Goal: Task Accomplishment & Management: Use online tool/utility

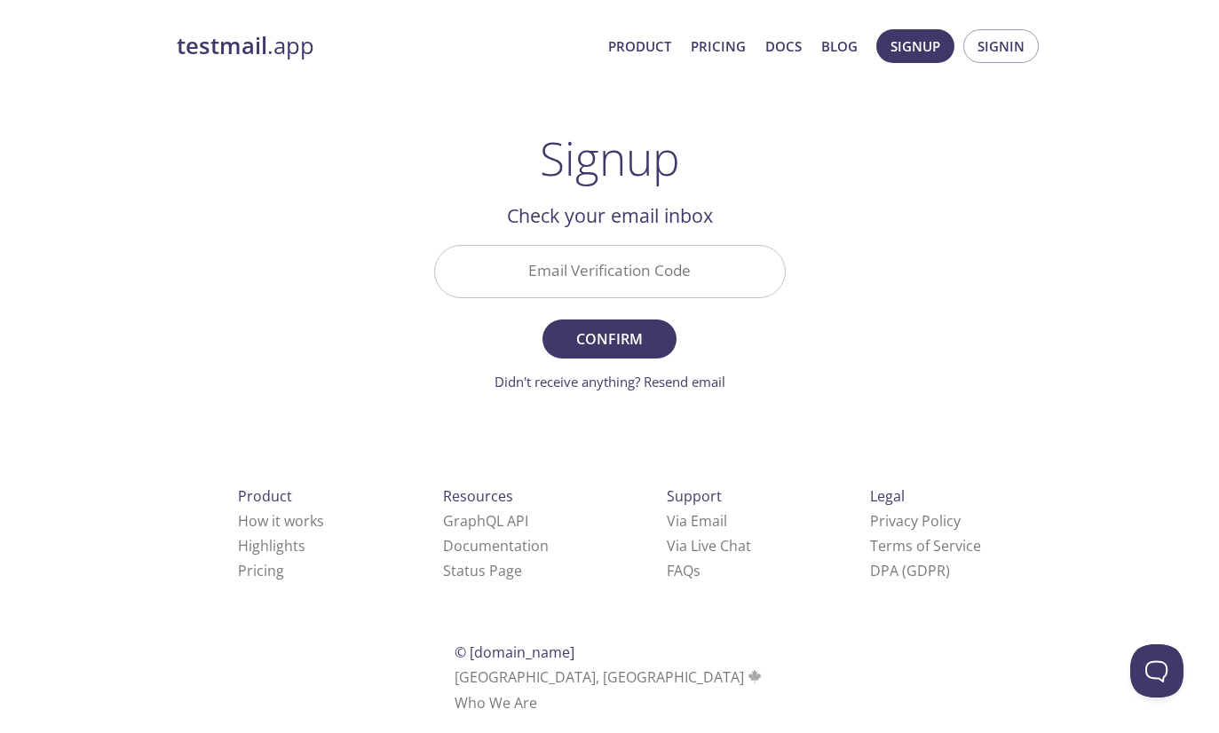
click at [706, 276] on input "Email Verification Code" at bounding box center [610, 271] width 350 height 51
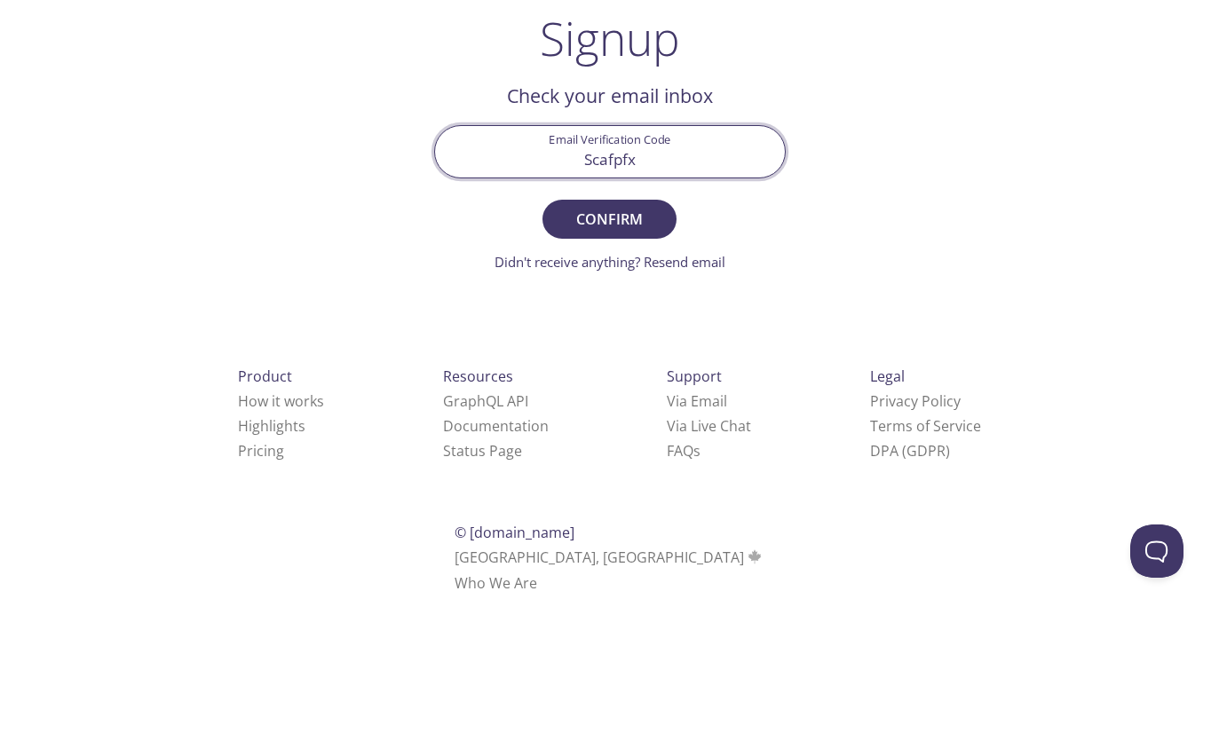
type input "Scafpfx"
click at [649, 327] on span "Confirm" at bounding box center [609, 339] width 94 height 25
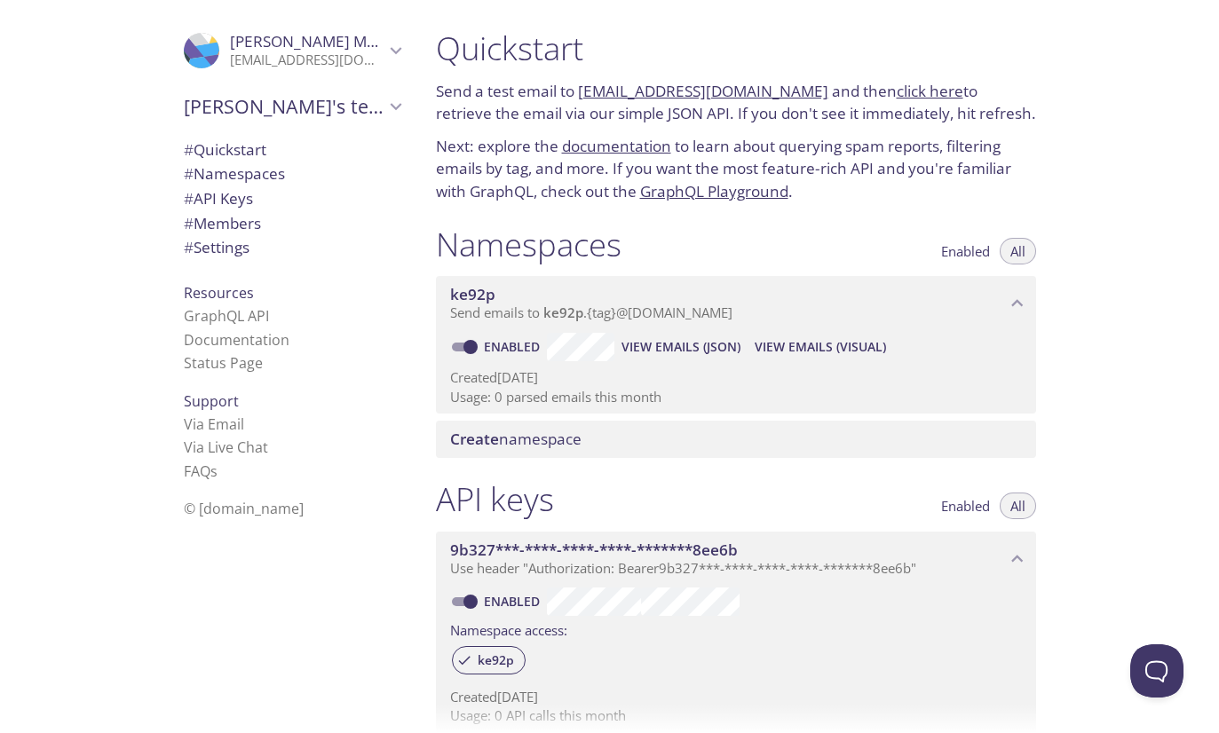
click at [693, 339] on span "View Emails (JSON)" at bounding box center [680, 346] width 119 height 21
click at [281, 172] on span "# Namespaces" at bounding box center [234, 173] width 101 height 20
click at [558, 429] on span "Create namespace" at bounding box center [515, 439] width 131 height 20
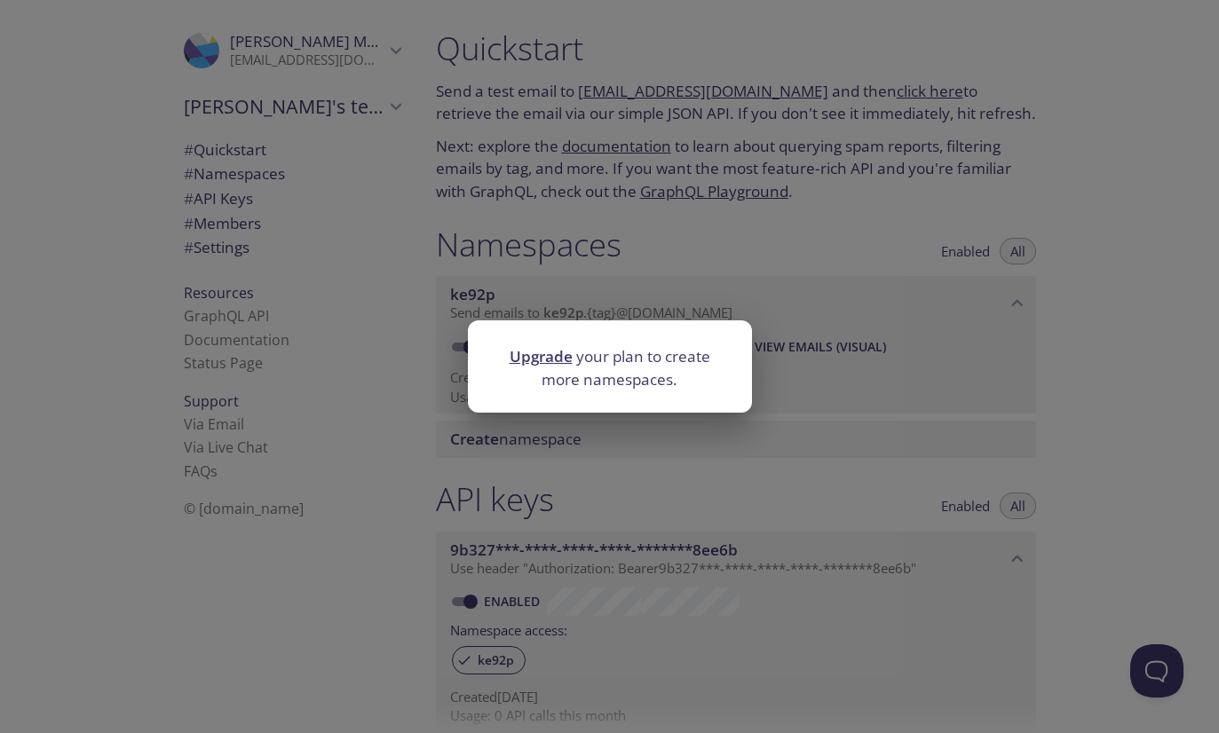
click at [692, 181] on div "Upgrade your plan to create more namespaces." at bounding box center [609, 366] width 1219 height 733
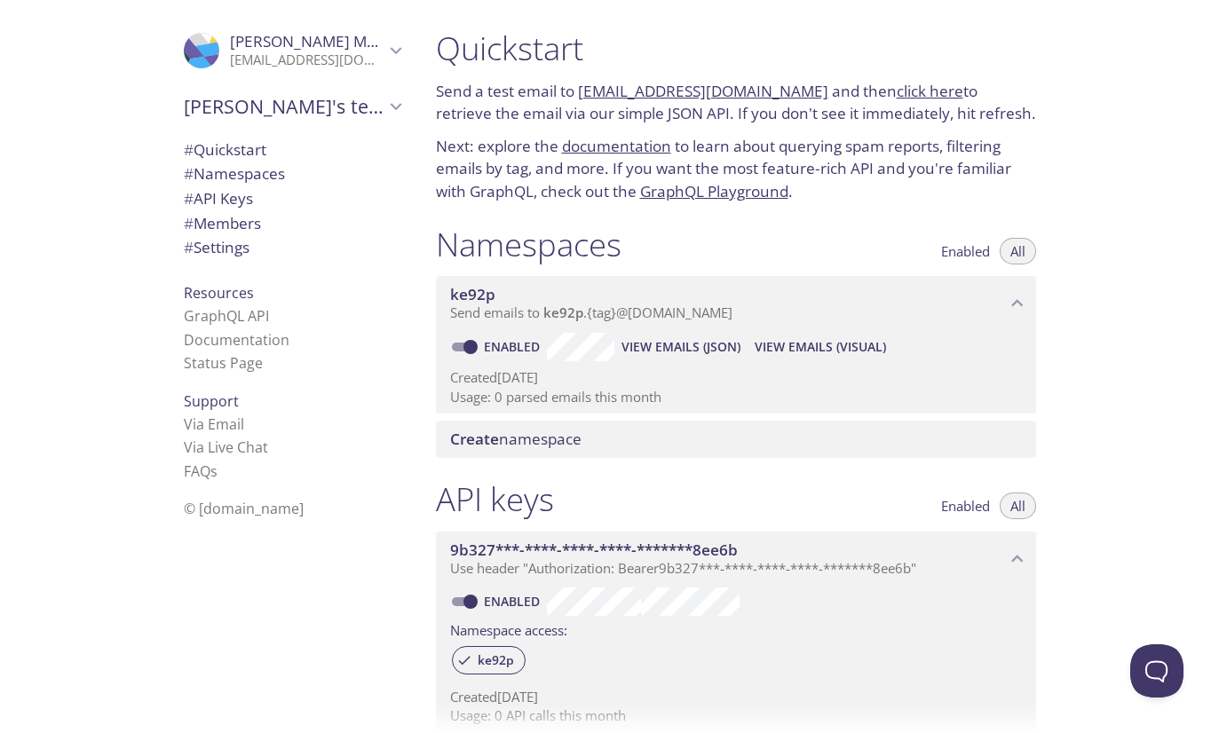
click at [812, 346] on span "View Emails (Visual)" at bounding box center [820, 346] width 131 height 21
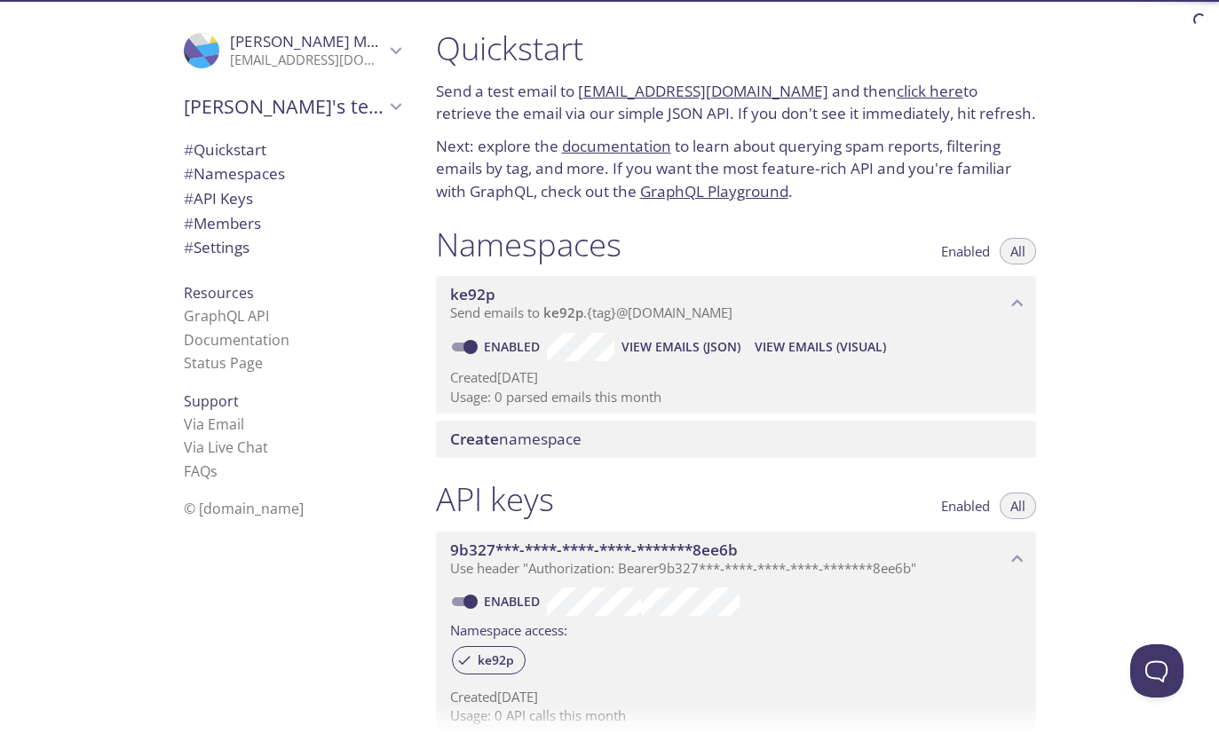
scroll to position [-1, 0]
